Goal: Check status: Check status

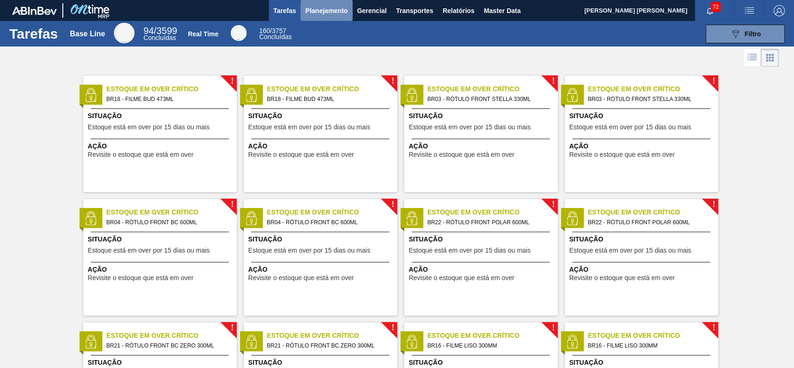
click at [328, 17] on button "Planejamento" at bounding box center [327, 10] width 52 height 21
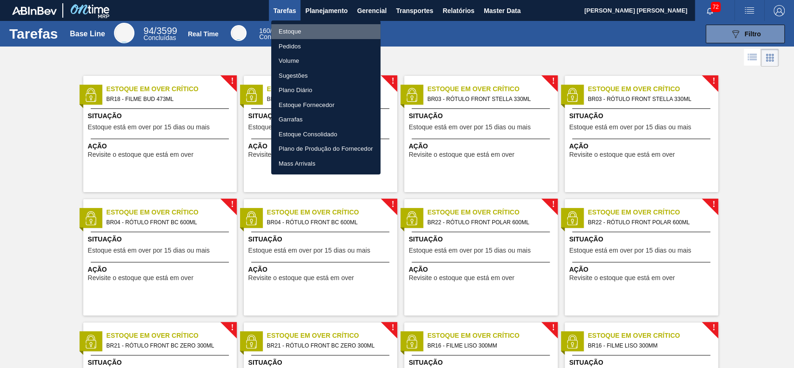
click at [313, 31] on li "Estoque" at bounding box center [325, 31] width 109 height 15
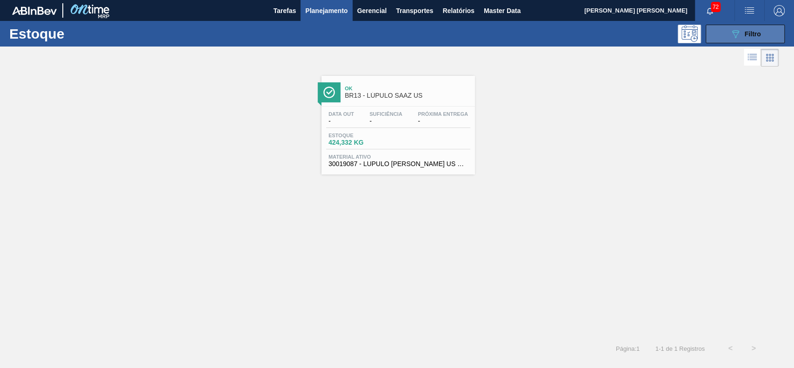
click at [736, 34] on icon "089F7B8B-B2A5-4AFE-B5C0-19BA573D28AC" at bounding box center [735, 33] width 11 height 11
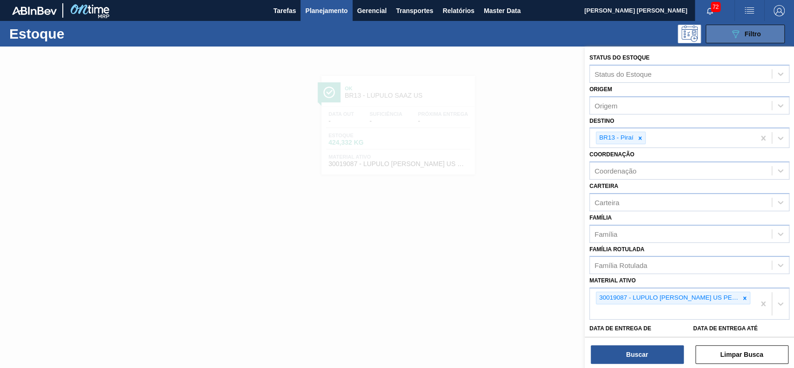
click at [721, 35] on button "089F7B8B-B2A5-4AFE-B5C0-19BA573D28AC Filtro" at bounding box center [745, 34] width 79 height 19
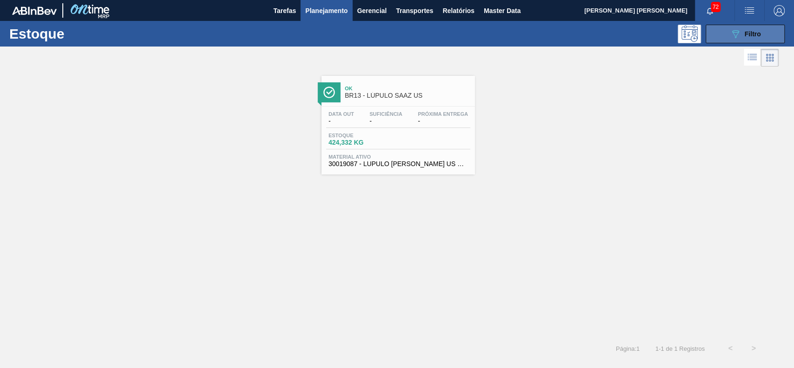
click at [741, 33] on div "089F7B8B-B2A5-4AFE-B5C0-19BA573D28AC Filtro" at bounding box center [745, 33] width 31 height 11
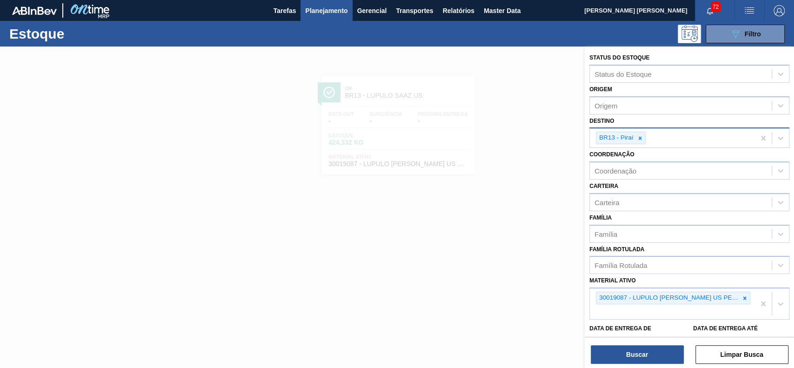
click at [631, 138] on div "BR13 - Piraí" at bounding box center [615, 138] width 39 height 12
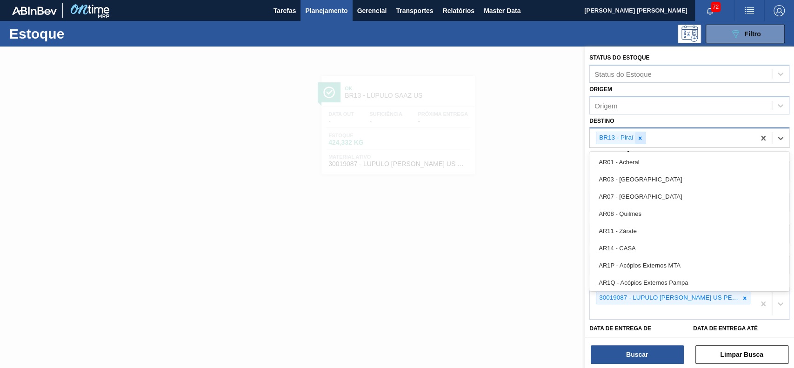
click at [636, 139] on div at bounding box center [640, 138] width 10 height 12
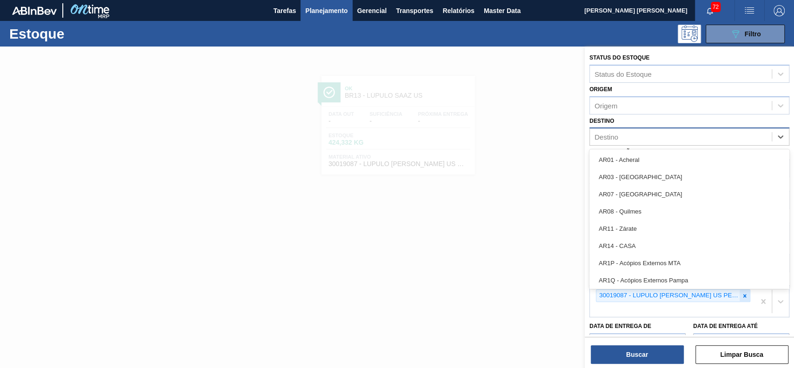
click at [744, 296] on icon at bounding box center [745, 296] width 7 height 7
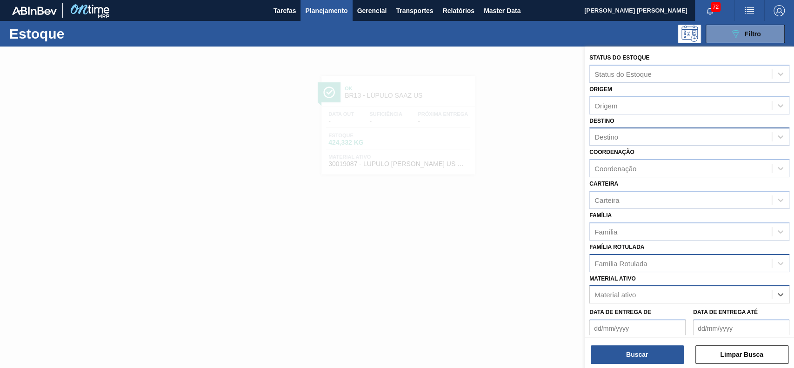
click at [667, 257] on div "Família Rotulada" at bounding box center [681, 262] width 182 height 13
click at [667, 258] on div "Família Rotulada" at bounding box center [681, 262] width 182 height 13
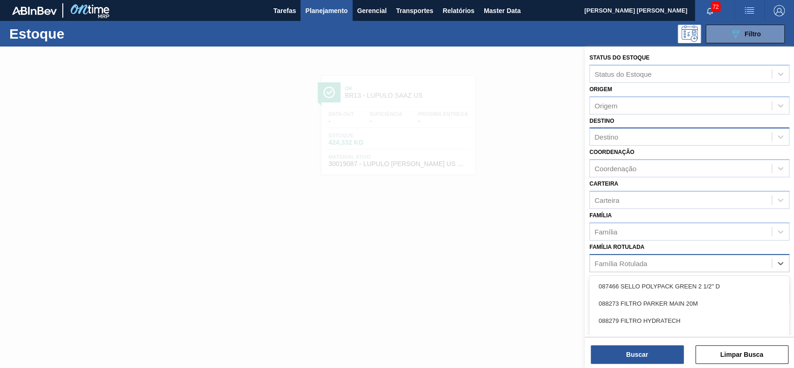
drag, startPoint x: 677, startPoint y: 261, endPoint x: 679, endPoint y: 267, distance: 6.2
click at [678, 261] on div "Família Rotulada" at bounding box center [681, 262] width 182 height 13
drag, startPoint x: 546, startPoint y: 166, endPoint x: 543, endPoint y: 171, distance: 6.3
click at [545, 167] on div at bounding box center [397, 231] width 794 height 368
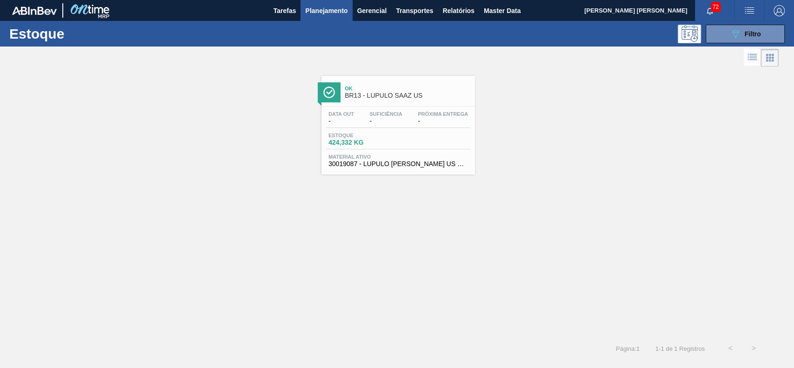
click at [779, 12] on img "button" at bounding box center [779, 10] width 11 height 11
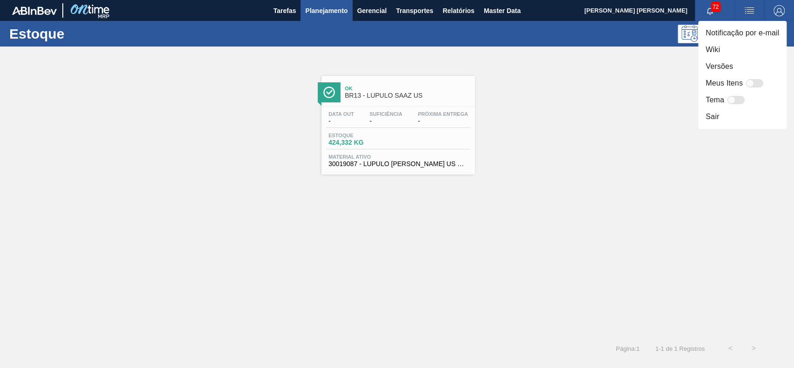
click at [662, 87] on div at bounding box center [397, 184] width 794 height 368
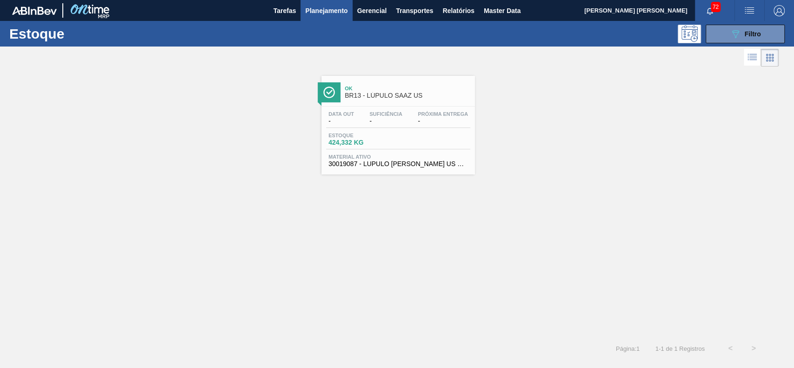
click at [726, 41] on button "089F7B8B-B2A5-4AFE-B5C0-19BA573D28AC Filtro" at bounding box center [745, 34] width 79 height 19
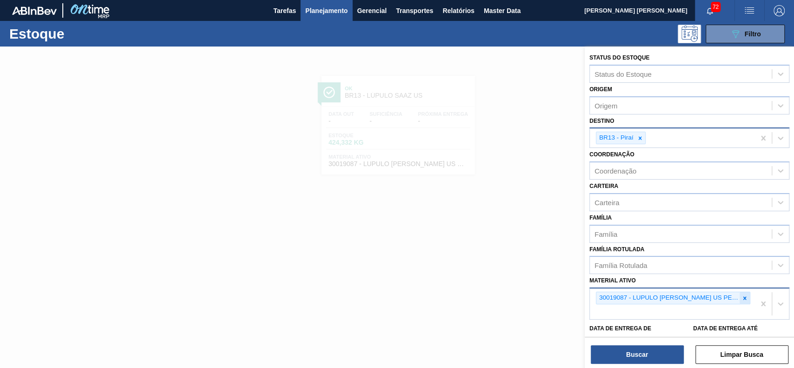
click at [744, 295] on icon at bounding box center [745, 298] width 7 height 7
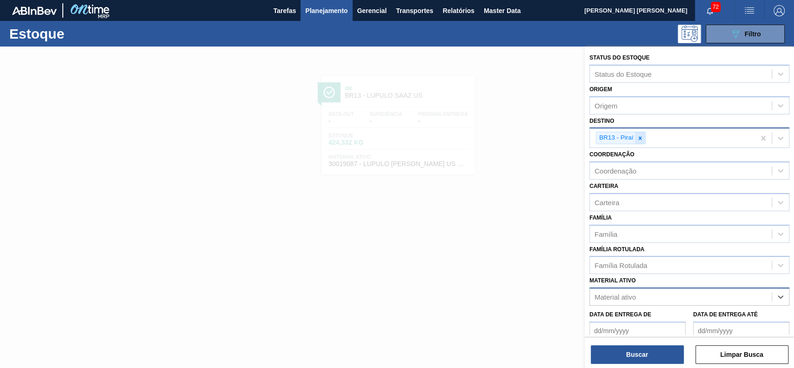
click at [638, 136] on icon at bounding box center [639, 137] width 3 height 3
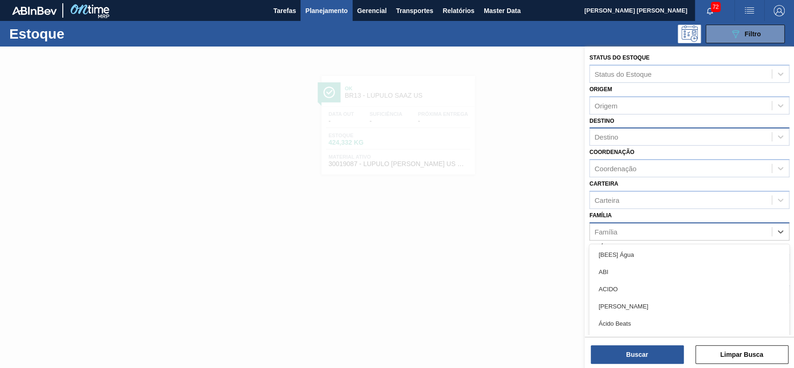
click at [681, 225] on div "Família" at bounding box center [681, 231] width 182 height 13
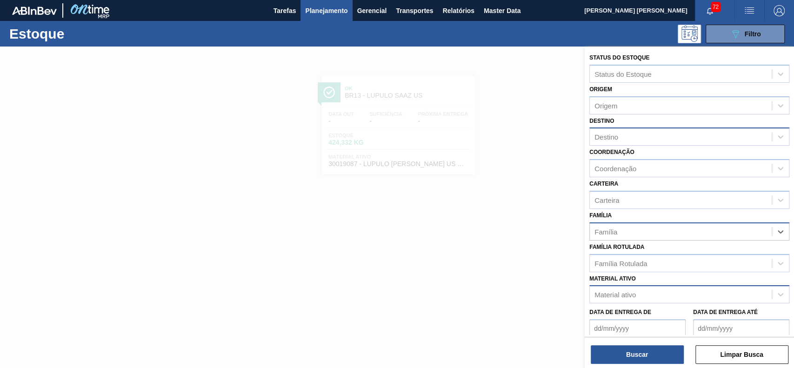
click at [681, 233] on div "Família" at bounding box center [681, 231] width 182 height 13
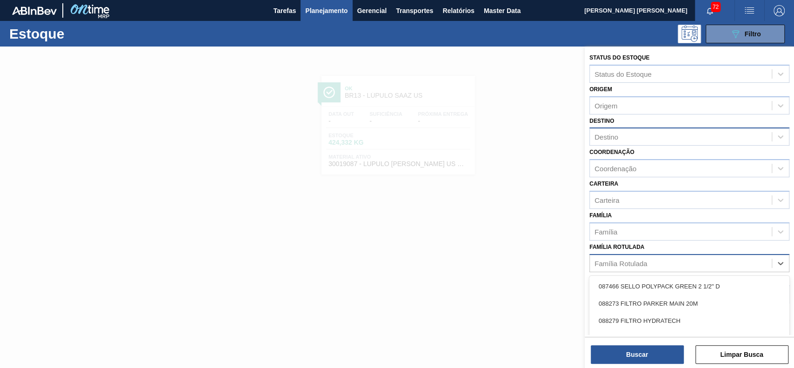
click at [660, 265] on div "Família Rotulada" at bounding box center [681, 262] width 182 height 13
type Rotulada "gca 2l"
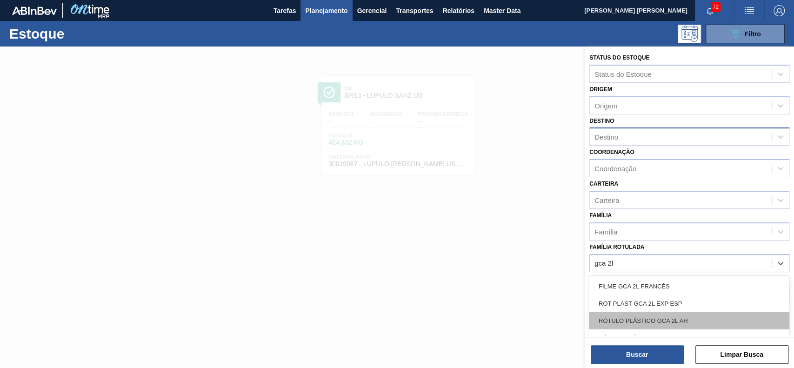
click at [701, 318] on div "RÓTULO PLÁSTICO GCA 2L AH" at bounding box center [690, 320] width 200 height 17
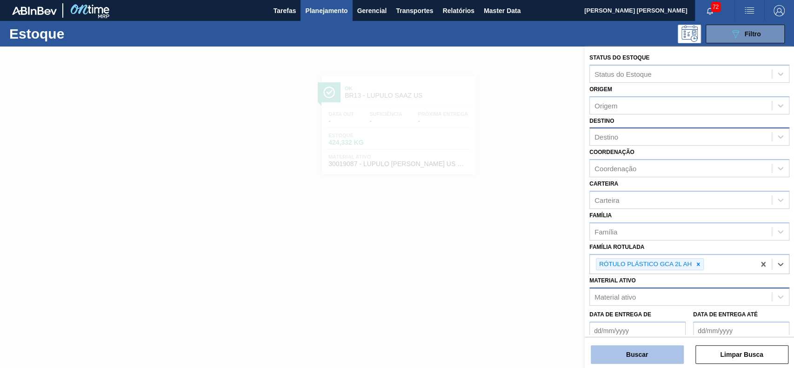
click at [658, 353] on button "Buscar" at bounding box center [637, 354] width 93 height 19
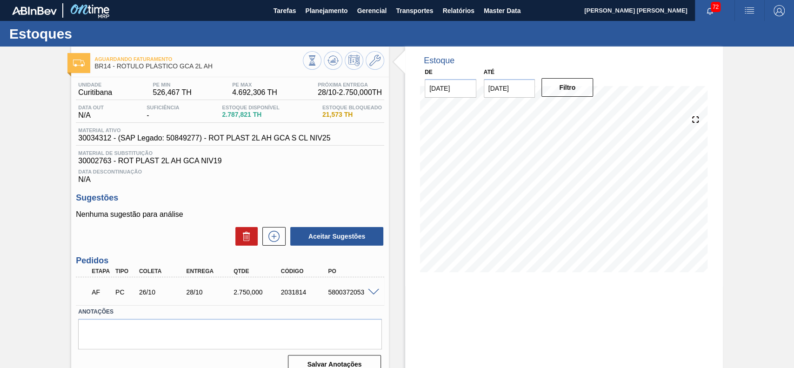
click at [529, 85] on input "08/10/2025" at bounding box center [510, 88] width 52 height 19
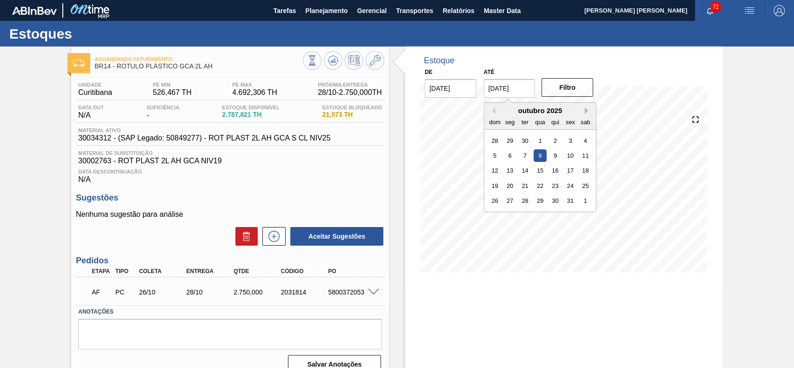
click at [588, 108] on button "Next Month" at bounding box center [588, 110] width 7 height 7
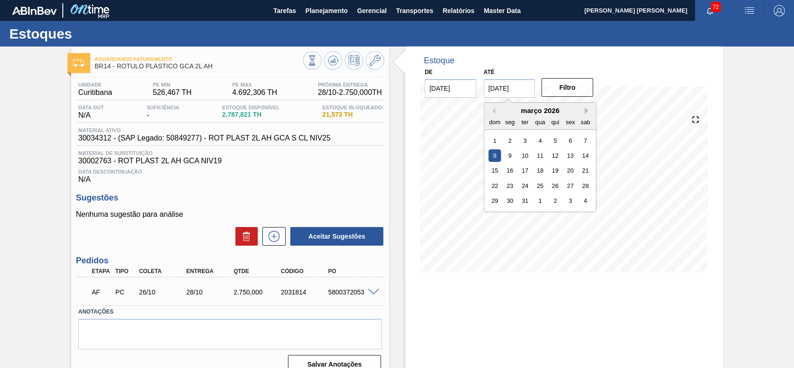
click at [588, 108] on button "Next Month" at bounding box center [588, 110] width 7 height 7
click at [584, 198] on div "4" at bounding box center [585, 200] width 13 height 13
type input "04/07/2026"
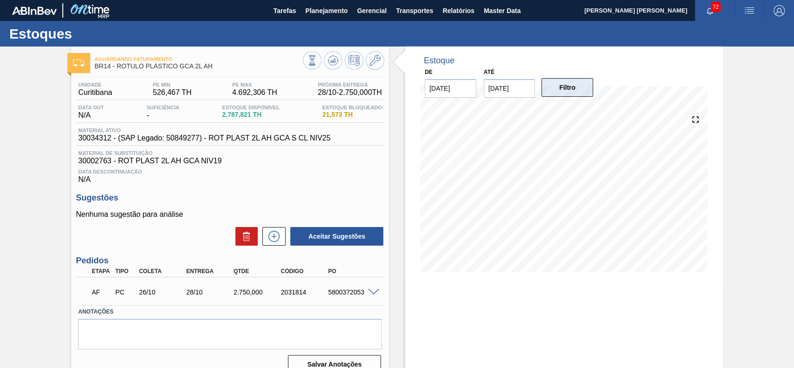
click at [566, 91] on button "Filtro" at bounding box center [568, 87] width 52 height 19
